Goal: Task Accomplishment & Management: Use online tool/utility

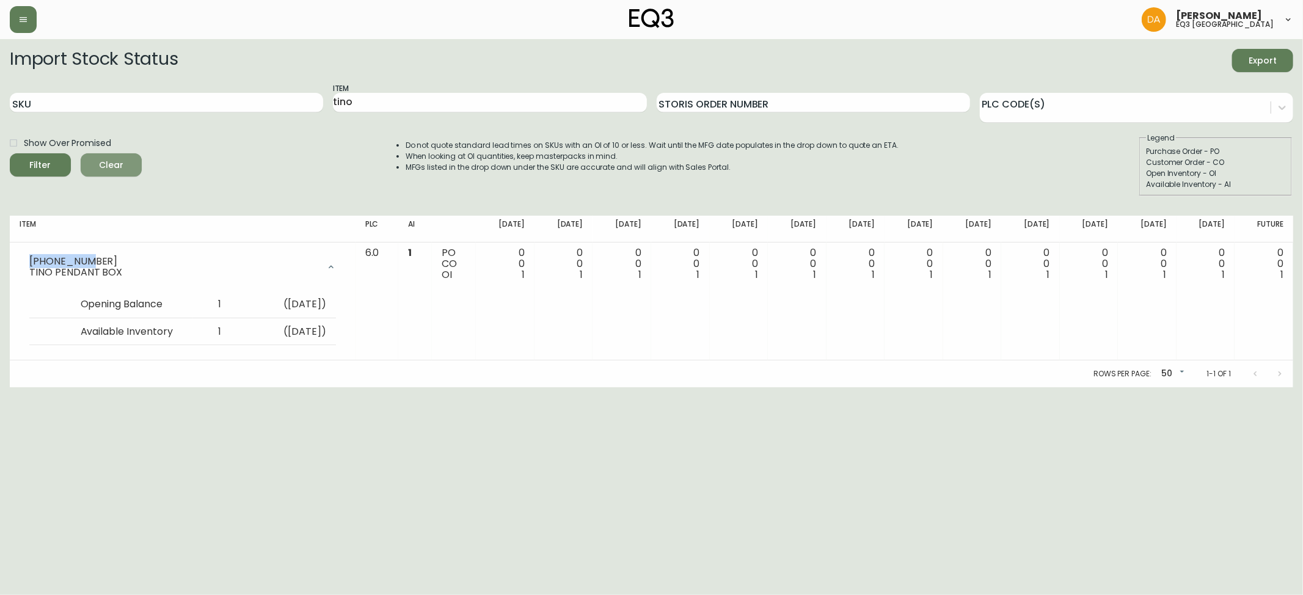
click at [116, 165] on span "Clear" at bounding box center [111, 165] width 42 height 15
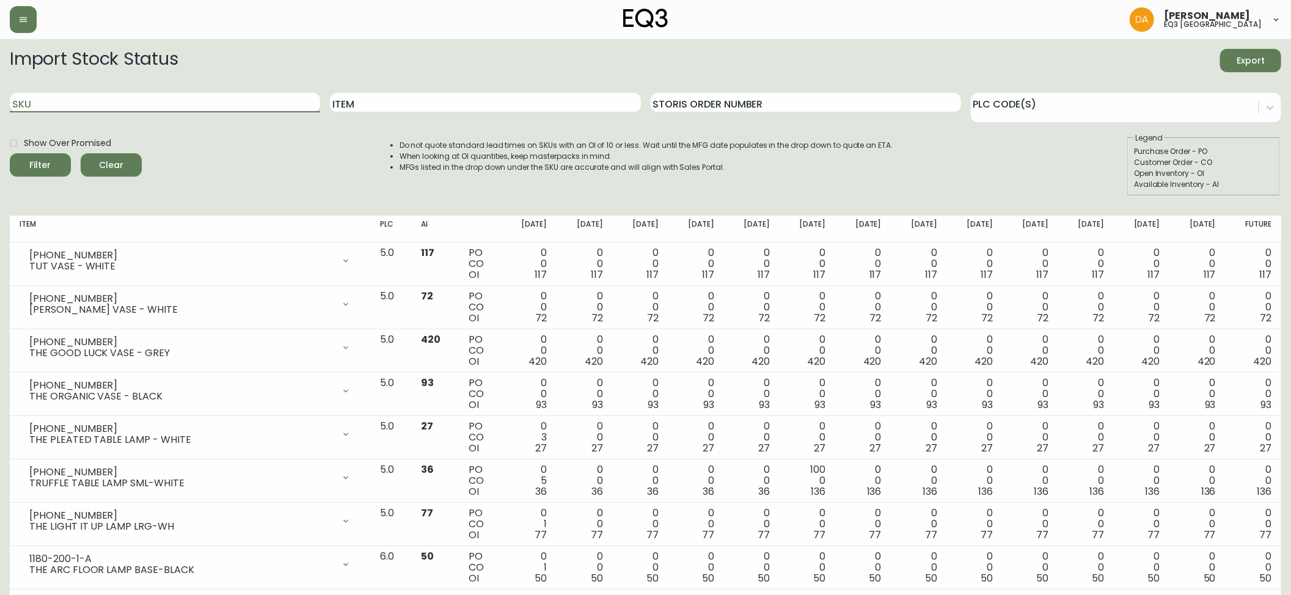
click at [50, 101] on input "SKU" at bounding box center [165, 103] width 310 height 20
paste input "3020-654-13-A"
type input "3020-654-13-A"
click at [47, 162] on div "Filter" at bounding box center [40, 165] width 21 height 15
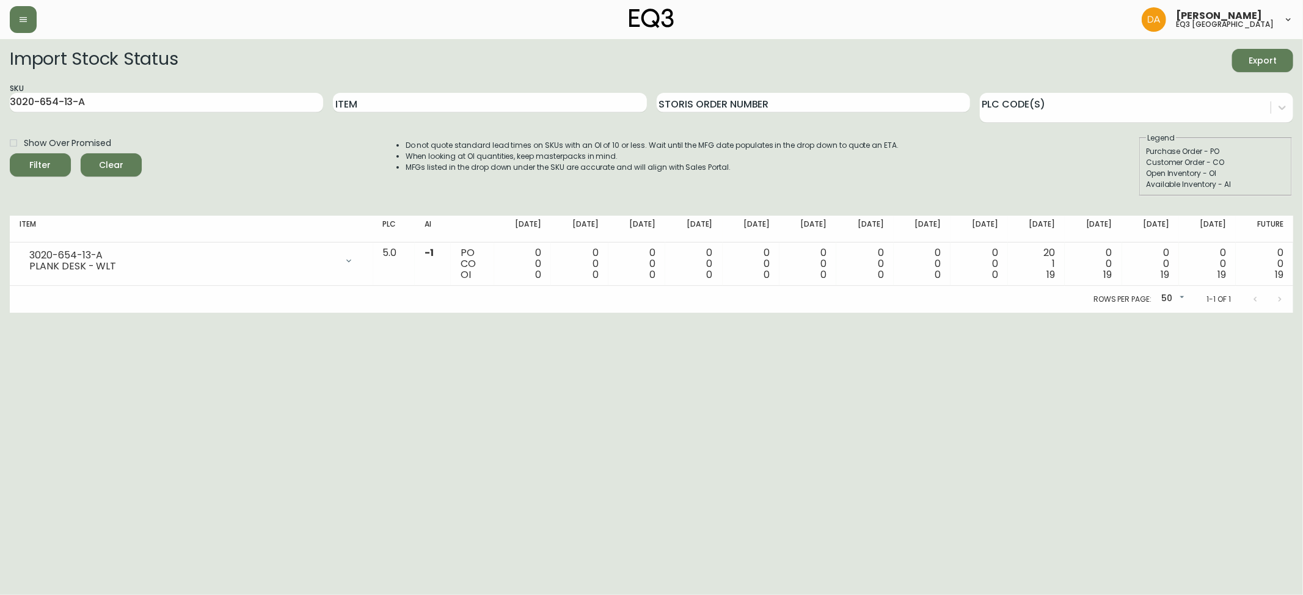
click at [114, 164] on span "Clear" at bounding box center [111, 165] width 42 height 15
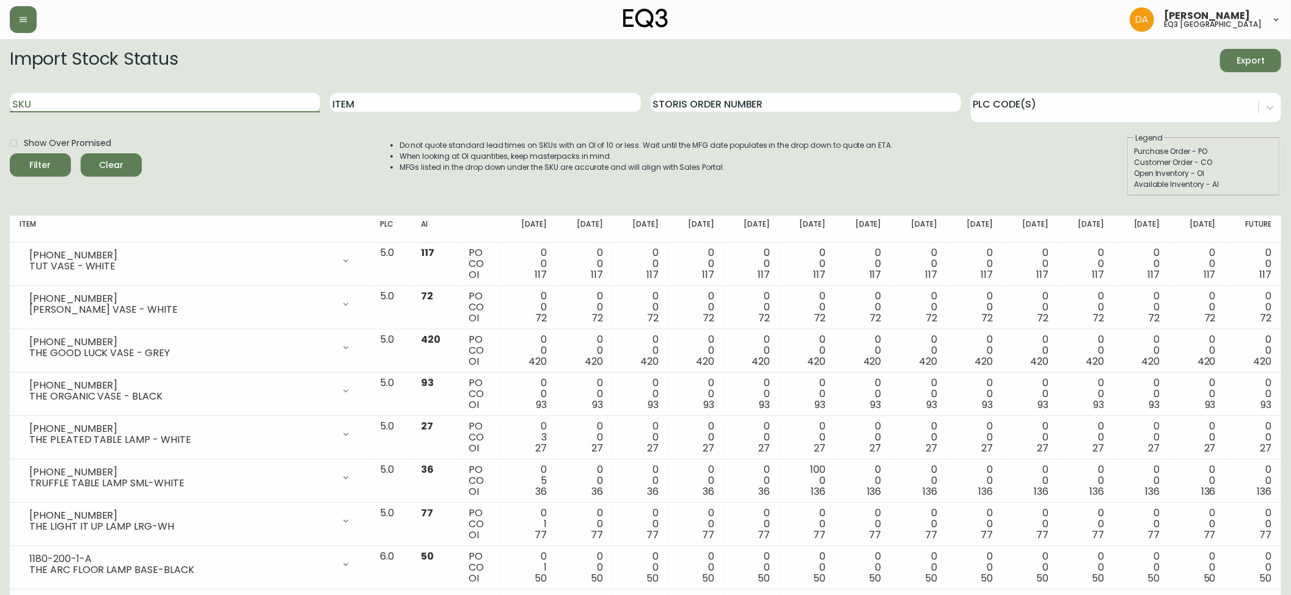
click at [37, 106] on input "SKU" at bounding box center [165, 103] width 310 height 20
paste input "3020-655-13-B"
type input "3020-655-13-B"
click at [42, 162] on icon "submit" at bounding box center [35, 163] width 17 height 17
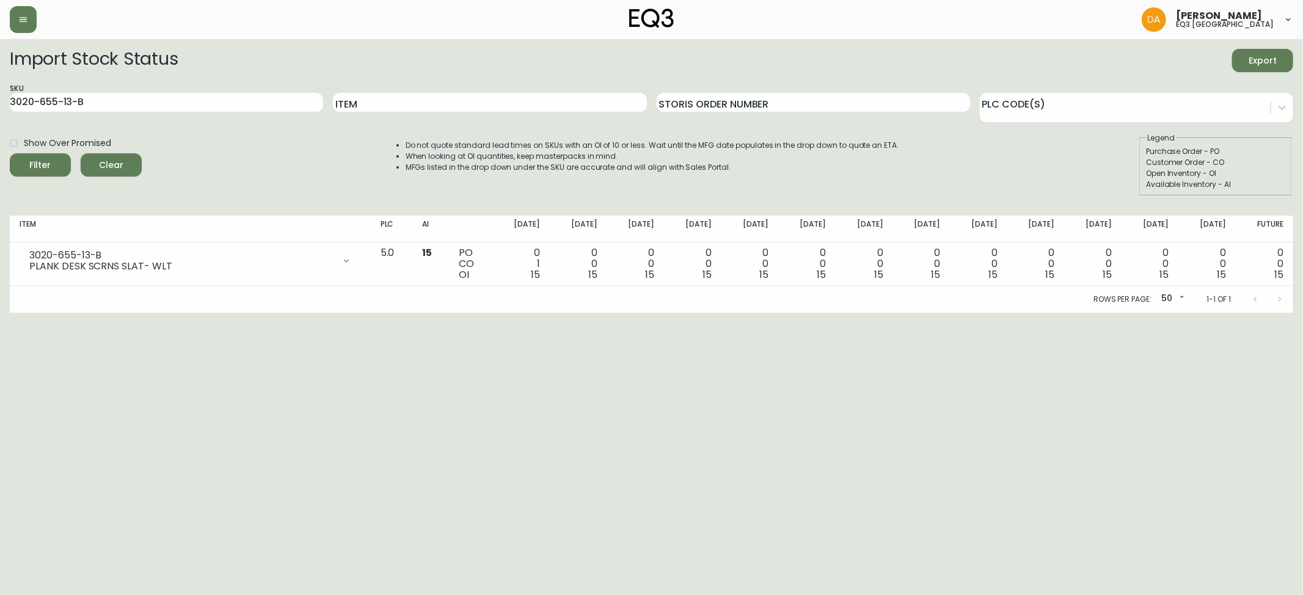
click at [109, 159] on span "Clear" at bounding box center [111, 165] width 42 height 15
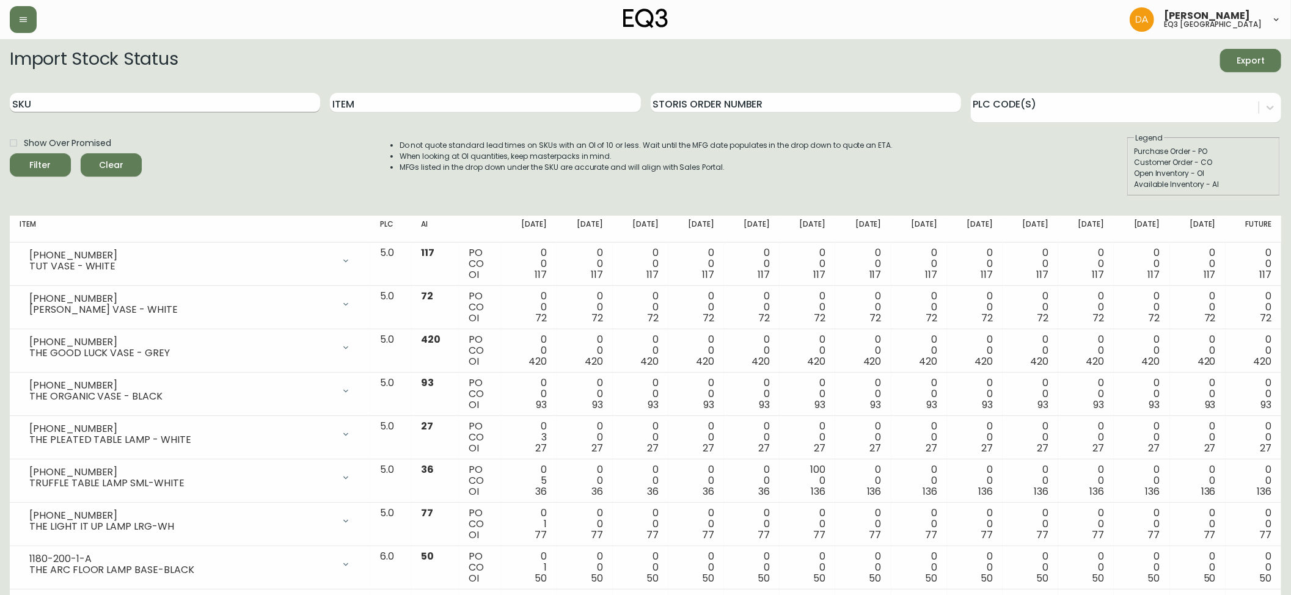
click at [45, 100] on input "SKU" at bounding box center [165, 103] width 310 height 20
paste input "3020-662-13-A"
type input "3020-662-13-A"
click at [45, 160] on div "Filter" at bounding box center [40, 165] width 21 height 15
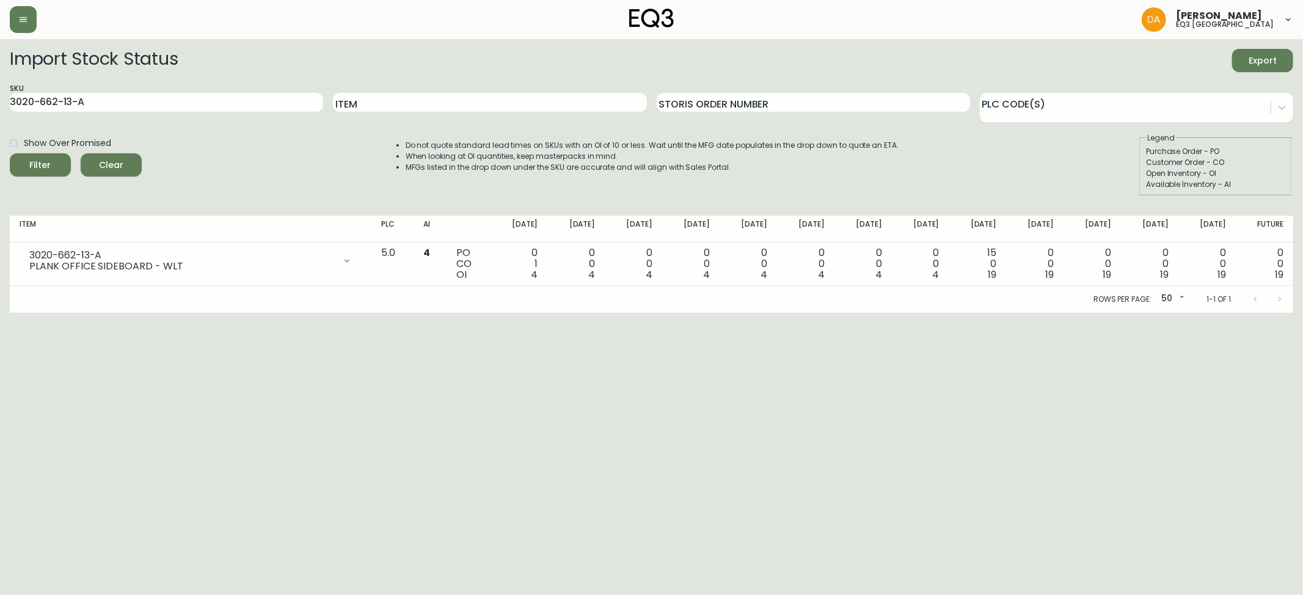
click at [114, 159] on span "Clear" at bounding box center [111, 165] width 42 height 15
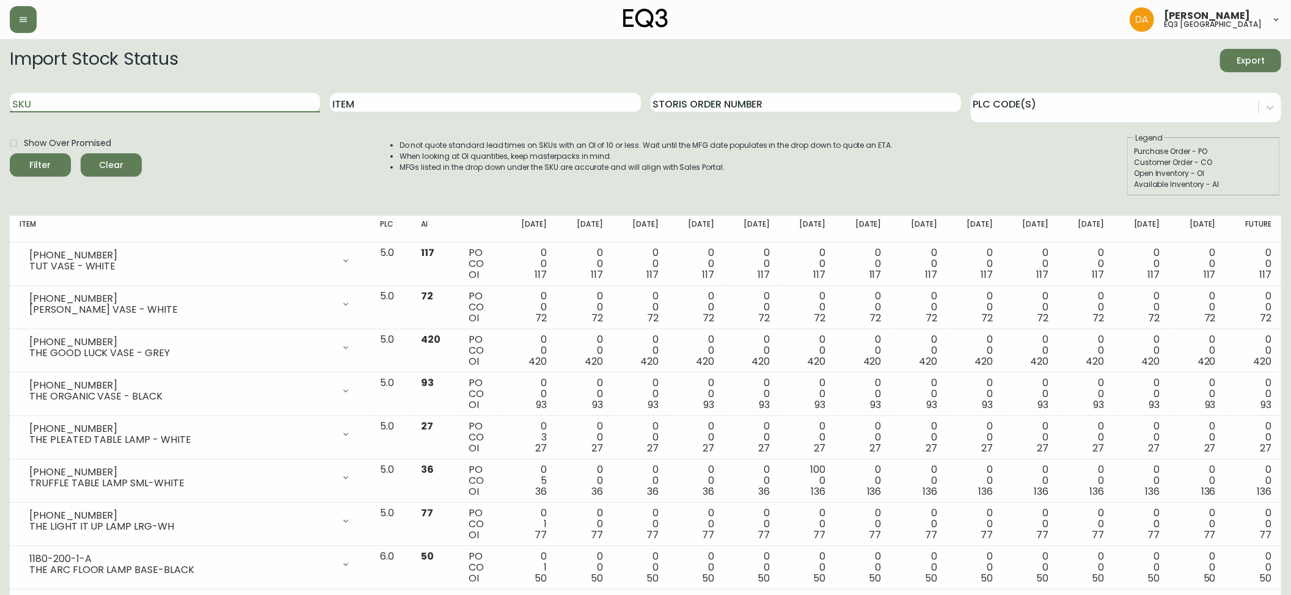
click at [45, 101] on input "SKU" at bounding box center [165, 103] width 310 height 20
paste input "3020-664-13-B"
type input "3020-664-13-B"
click at [37, 159] on icon "submit" at bounding box center [35, 163] width 16 height 16
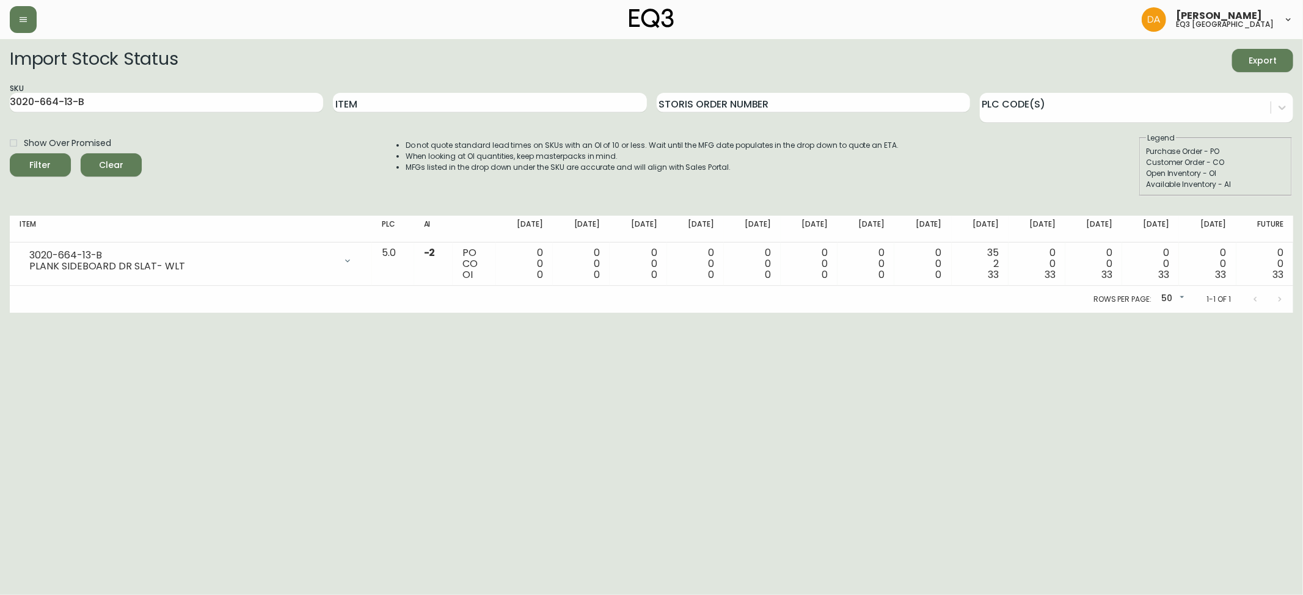
click at [115, 162] on span "Clear" at bounding box center [111, 165] width 42 height 15
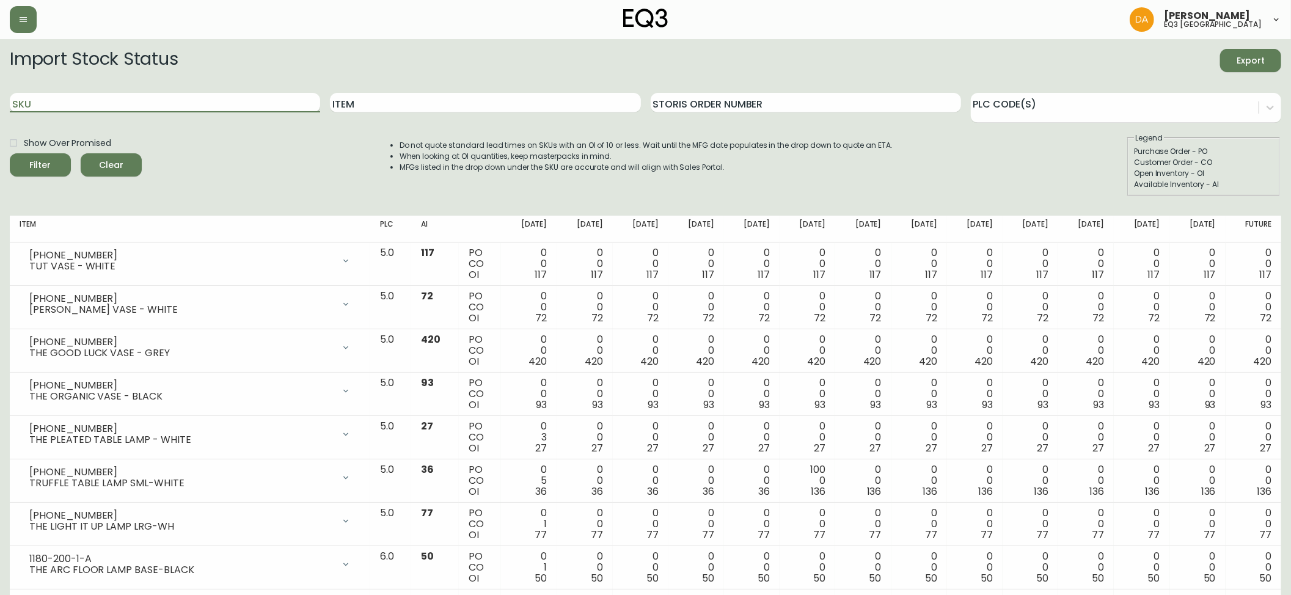
click at [40, 104] on input "SKU" at bounding box center [165, 103] width 310 height 20
paste input "3020-662-13-A"
type input "3020-662-13-A"
click at [49, 161] on span "Filter" at bounding box center [41, 165] width 42 height 15
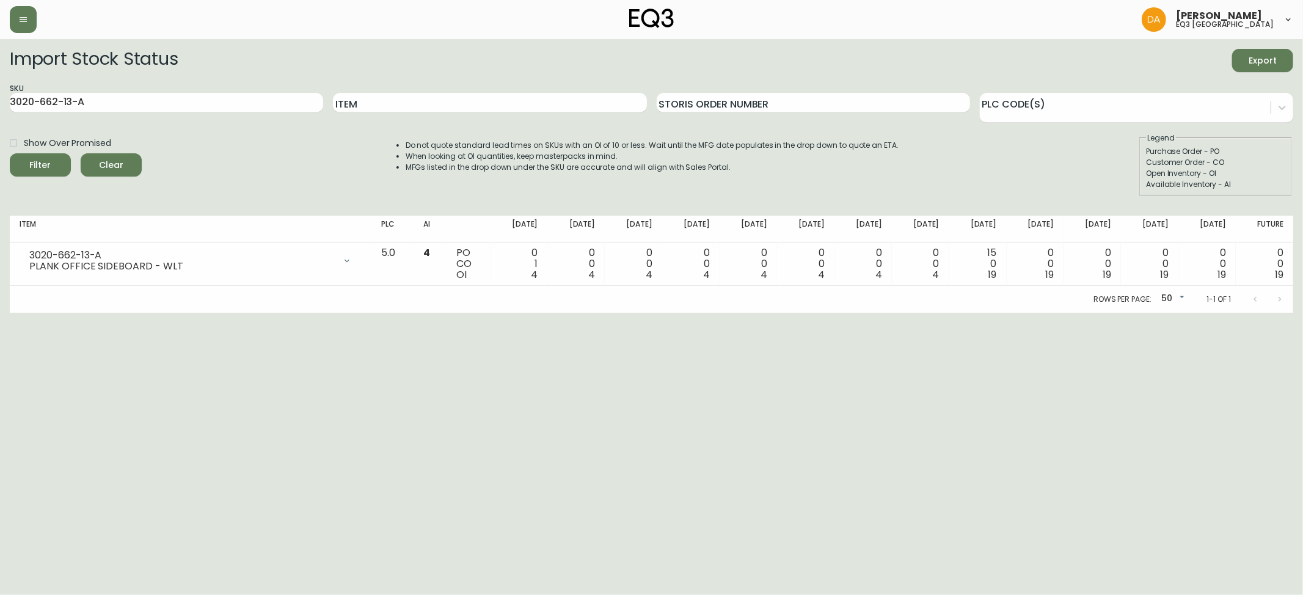
click at [115, 156] on button "Clear" at bounding box center [111, 164] width 61 height 23
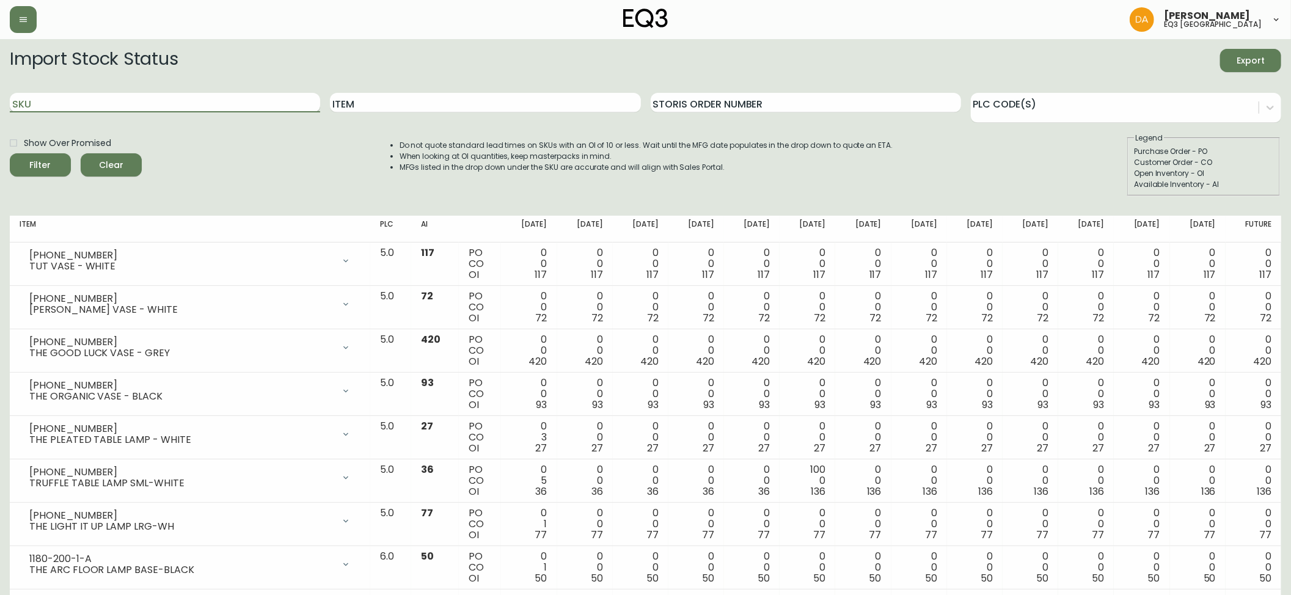
click at [39, 98] on input "SKU" at bounding box center [165, 103] width 310 height 20
paste input "3020-664-13-B"
type input "3020-664-13-B"
click at [50, 166] on span "Filter" at bounding box center [41, 165] width 42 height 15
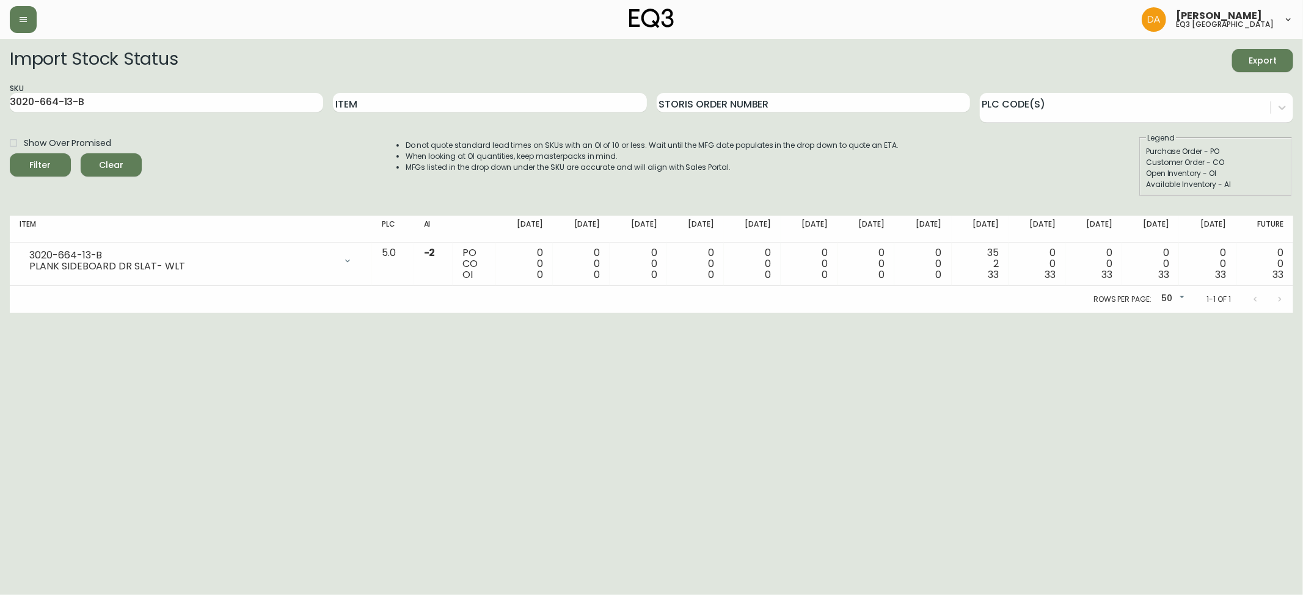
click at [128, 161] on span "Clear" at bounding box center [111, 165] width 42 height 15
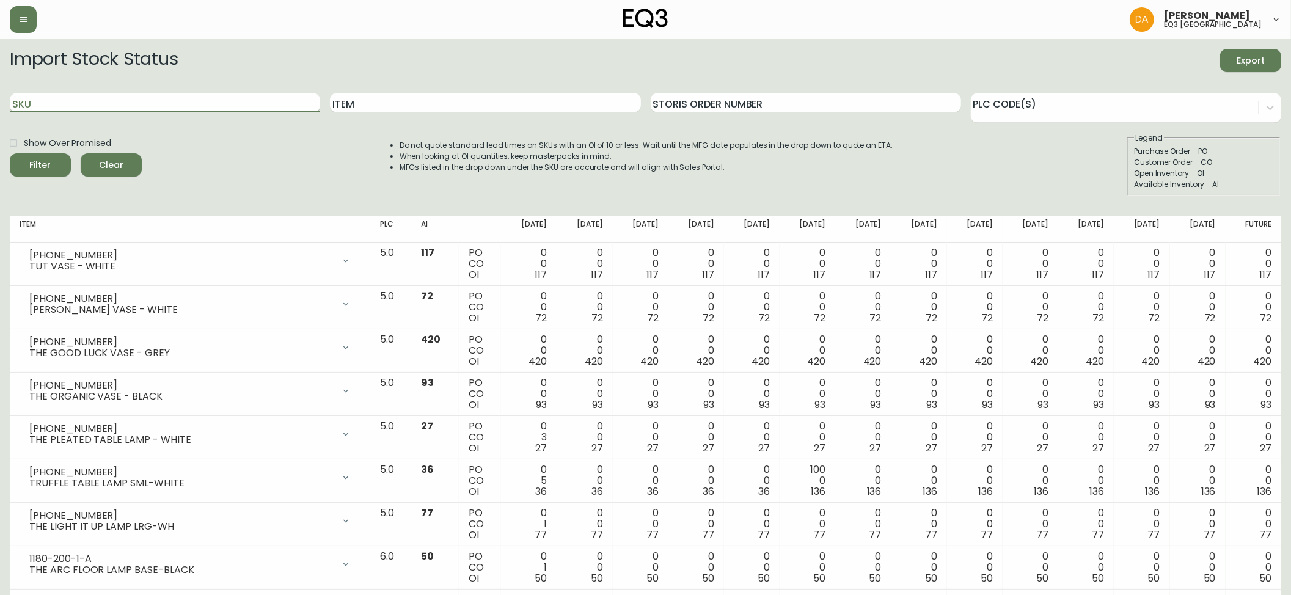
click at [29, 101] on input "SKU" at bounding box center [165, 103] width 310 height 20
paste input "3020-654-13-A"
type input "3020-654-13-A"
click at [47, 162] on div "Filter" at bounding box center [40, 165] width 21 height 15
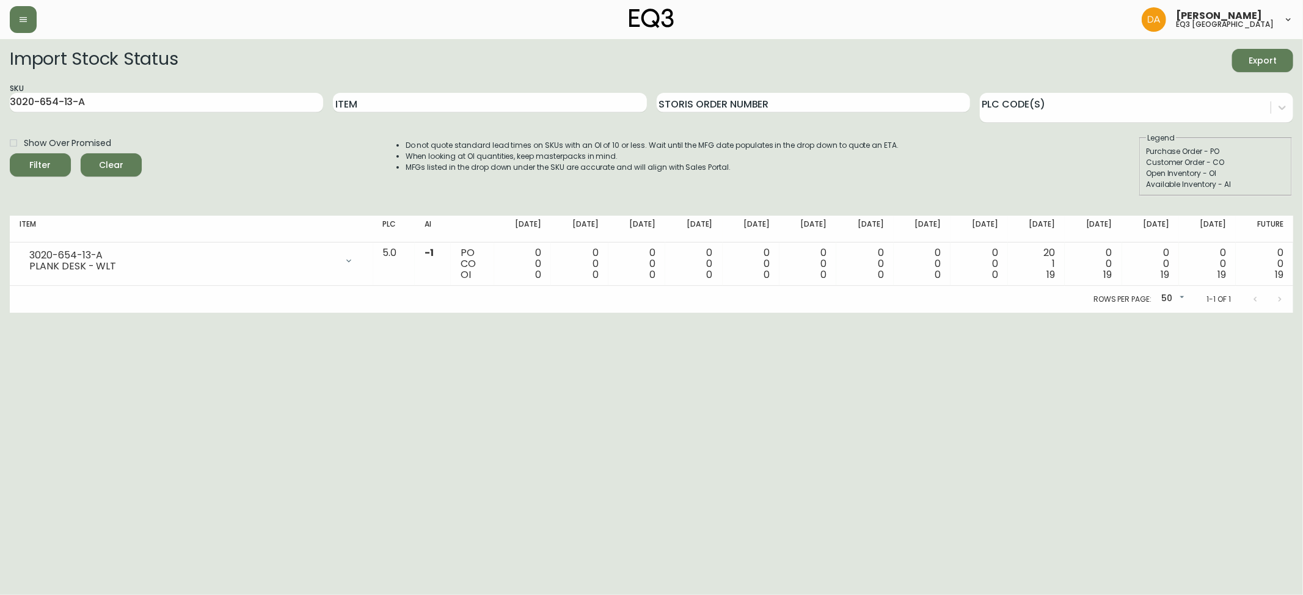
click at [46, 313] on html "[PERSON_NAME] eq3 calgary Import Stock Status Export SKU 3020-654-13-A Item Sto…" at bounding box center [651, 156] width 1303 height 313
click at [115, 166] on span "Clear" at bounding box center [111, 165] width 42 height 15
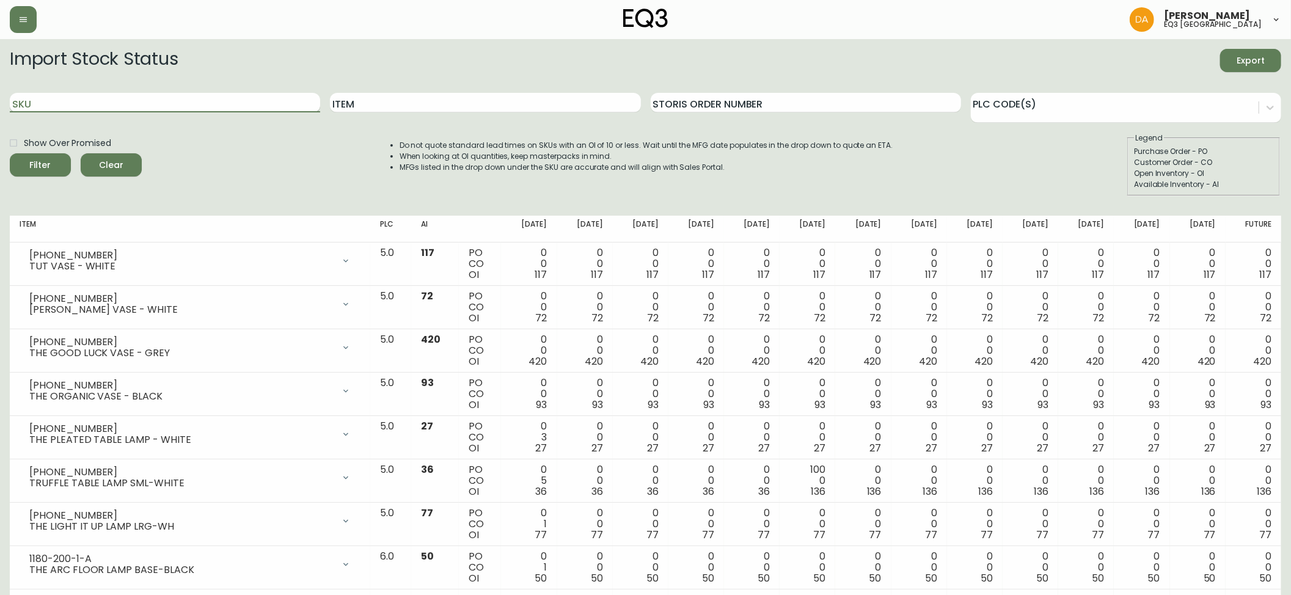
click at [47, 101] on input "SKU" at bounding box center [165, 103] width 310 height 20
paste input "[PHONE_NUMBER]"
type input "[PHONE_NUMBER]"
click at [51, 156] on button "Filter" at bounding box center [40, 164] width 61 height 23
